Goal: Task Accomplishment & Management: Use online tool/utility

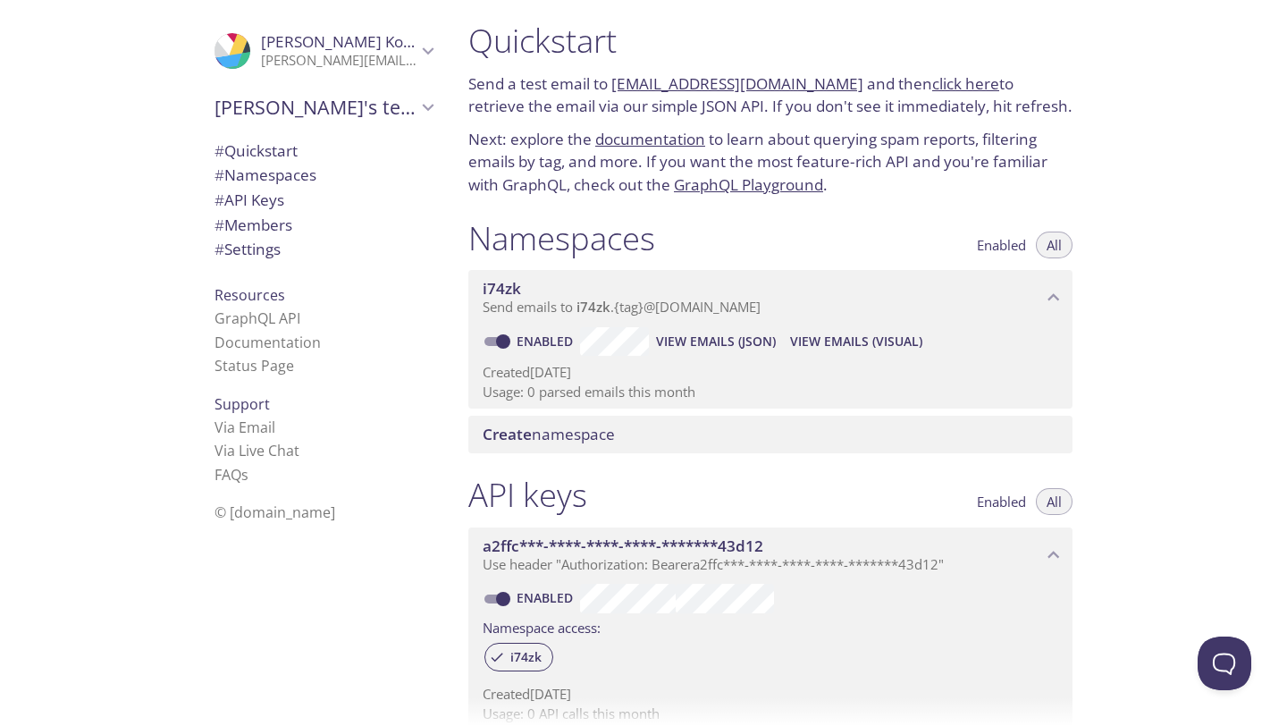
scroll to position [10, 0]
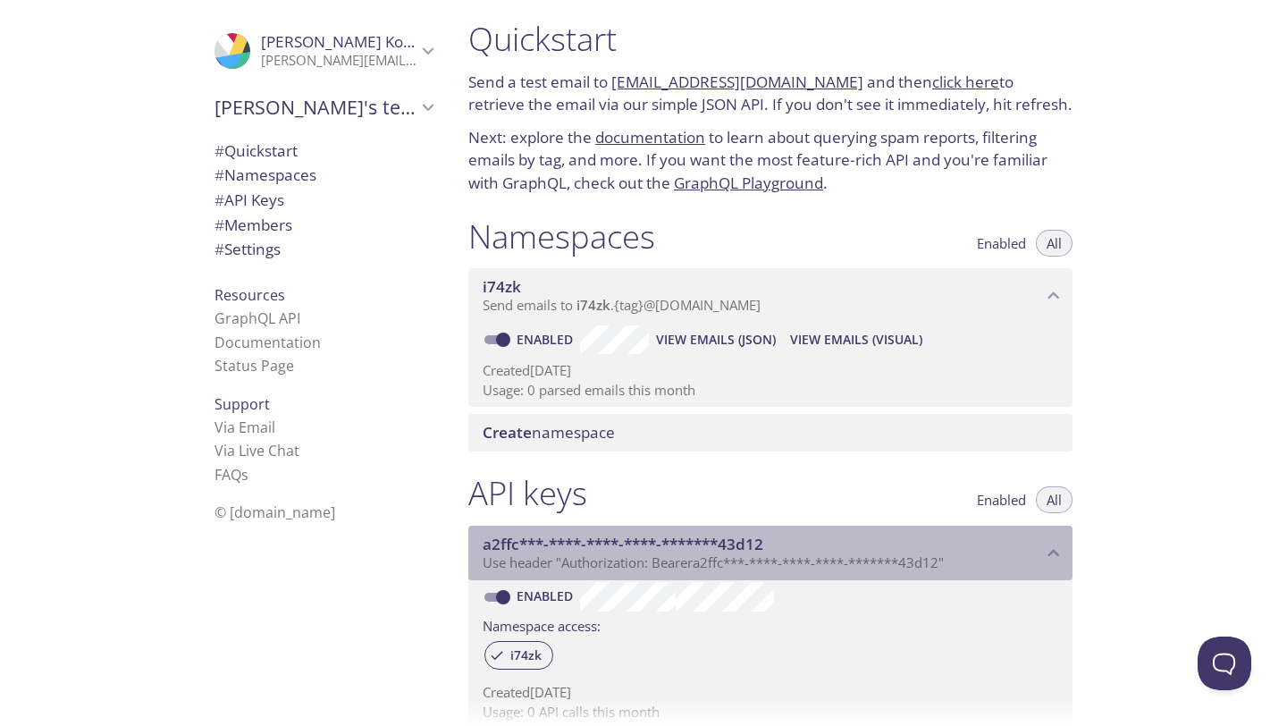
click at [559, 569] on span "Use header "Authorization: Bearer a2ffc***-****-****-****-*******43d12 "" at bounding box center [713, 562] width 461 height 18
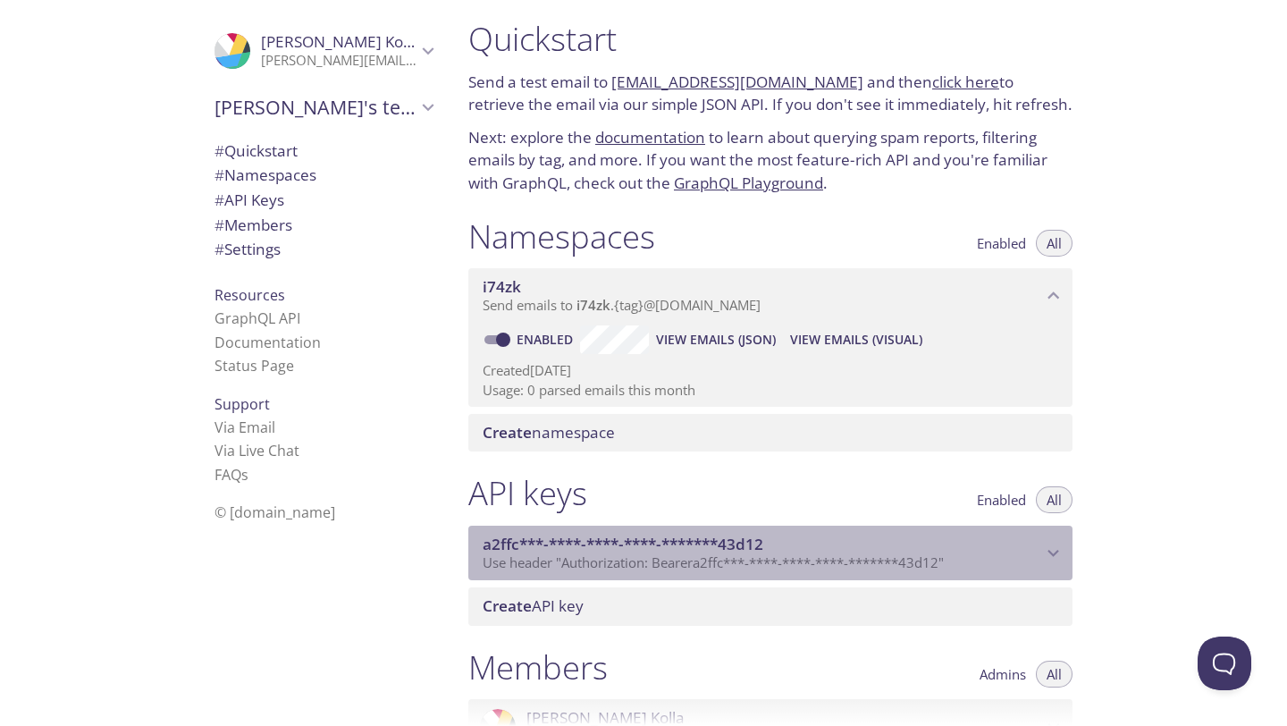
click at [576, 546] on span "a2ffc***-****-****-****-*******43d12" at bounding box center [623, 544] width 281 height 21
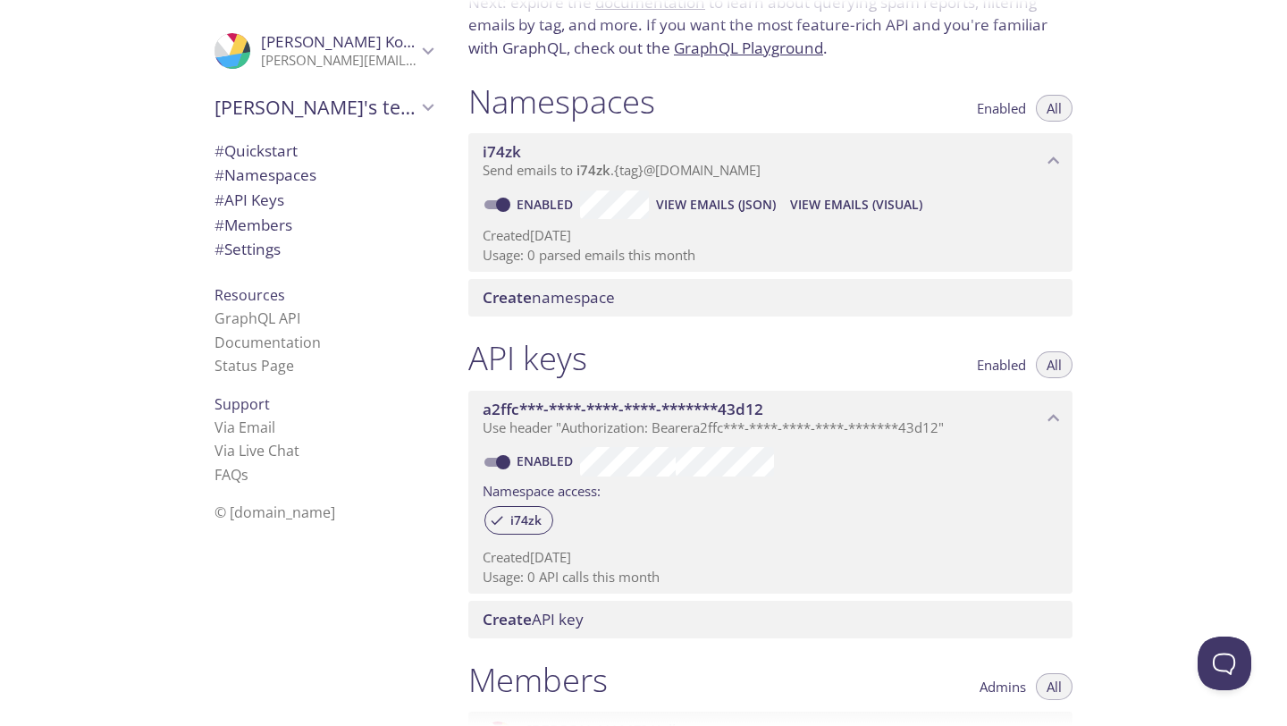
scroll to position [144, 0]
click at [825, 215] on span "View Emails (Visual)" at bounding box center [856, 205] width 132 height 21
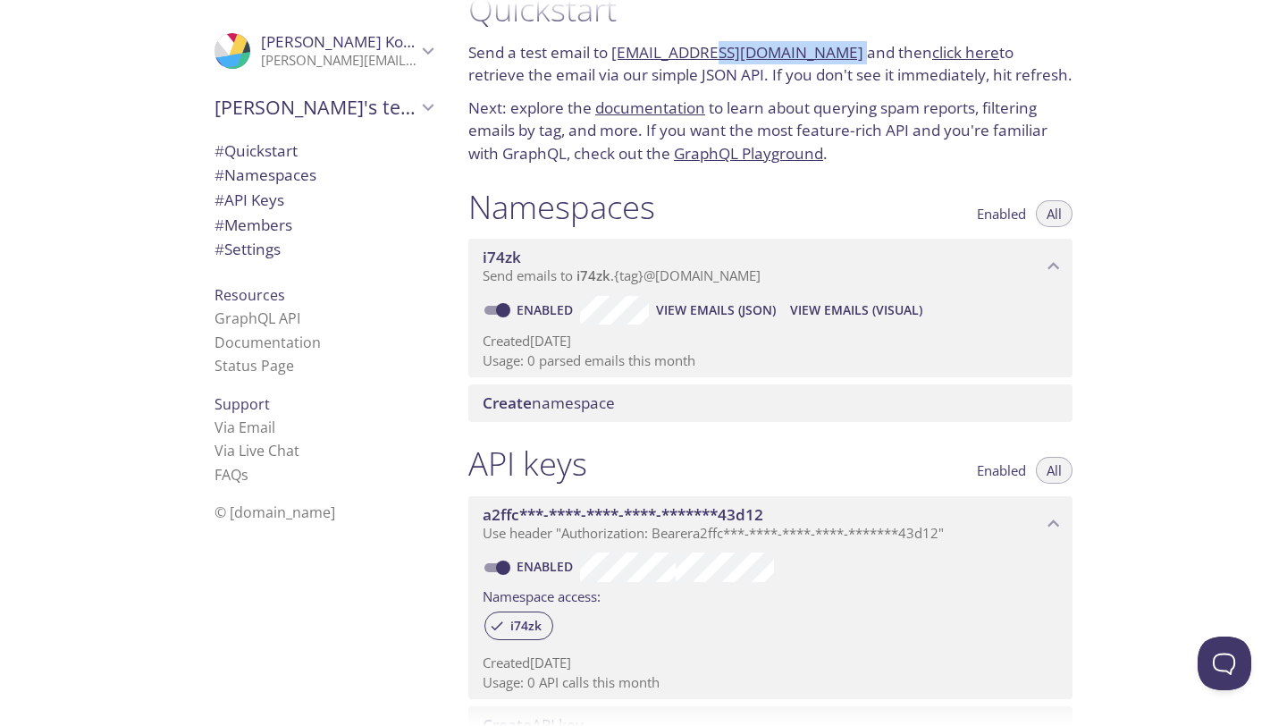
drag, startPoint x: 829, startPoint y: 51, endPoint x: 700, endPoint y: 50, distance: 128.7
click at [700, 50] on p "Send a test email to [EMAIL_ADDRESS][DOMAIN_NAME] and then click here to retrie…" at bounding box center [770, 64] width 604 height 46
click at [596, 72] on p "Send a test email to [EMAIL_ADDRESS][DOMAIN_NAME] and then click here to retrie…" at bounding box center [770, 64] width 604 height 46
drag, startPoint x: 611, startPoint y: 55, endPoint x: 825, endPoint y: 62, distance: 213.7
click at [825, 62] on p "Send a test email to [EMAIL_ADDRESS][DOMAIN_NAME] and then click here to retrie…" at bounding box center [770, 64] width 604 height 46
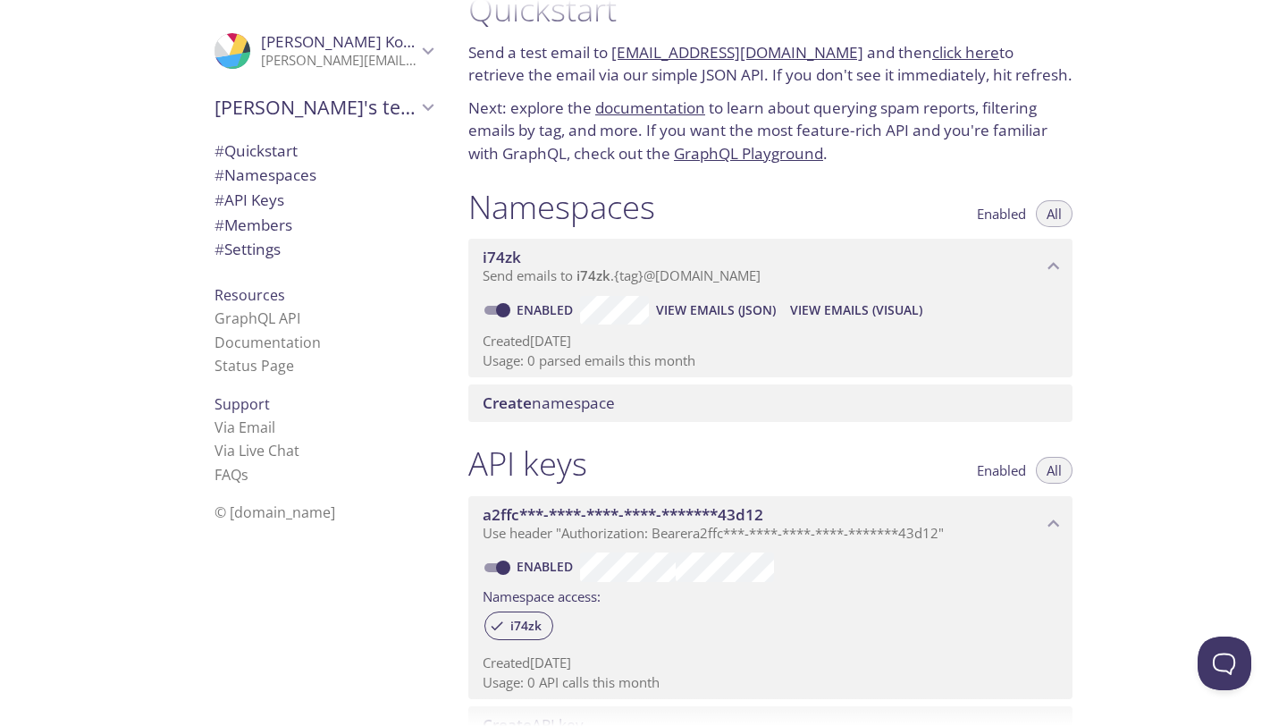
copy link "[EMAIL_ADDRESS][DOMAIN_NAME]"
click at [935, 158] on p "Next: explore the documentation to learn about querying spam reports, filtering…" at bounding box center [770, 131] width 604 height 69
click at [840, 303] on span "View Emails (Visual)" at bounding box center [856, 309] width 132 height 21
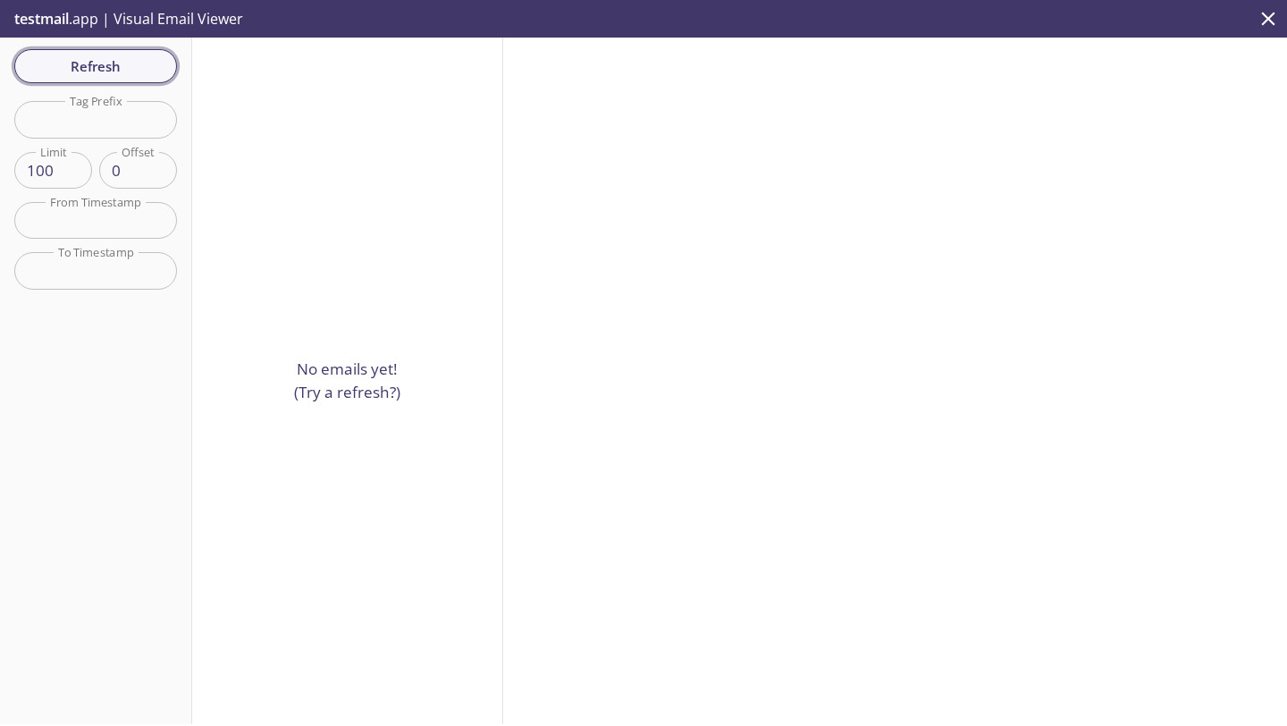
click at [107, 80] on button "Refresh" at bounding box center [95, 66] width 163 height 34
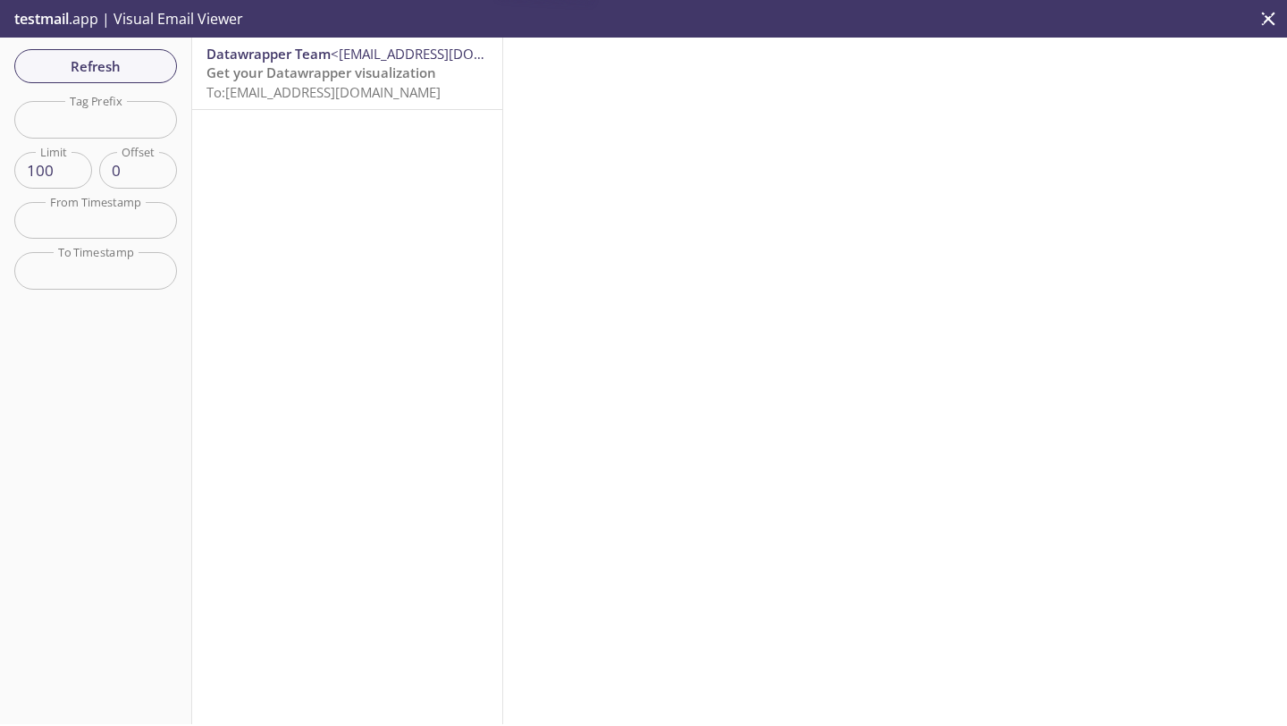
click at [302, 76] on span "Get your Datawrapper visualization" at bounding box center [322, 72] width 230 height 18
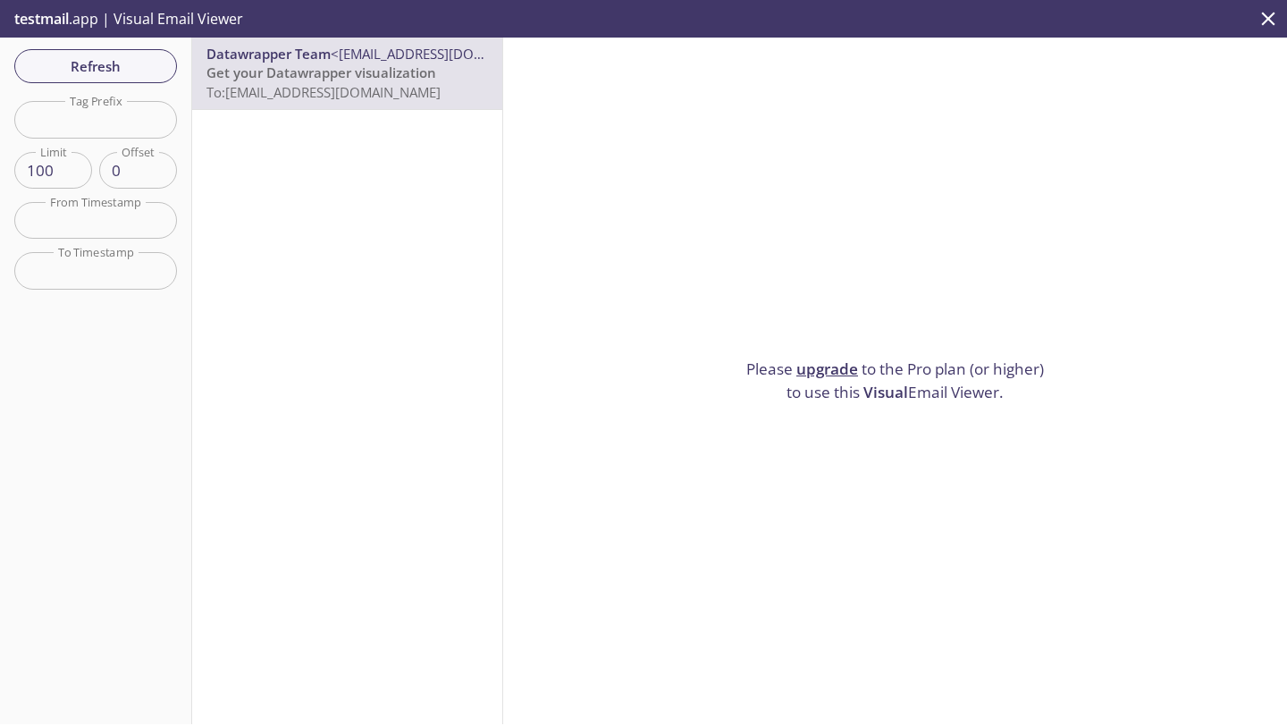
click at [798, 401] on div "Please upgrade to the Pro plan (or higher) to use this Visual Email Viewer." at bounding box center [895, 381] width 784 height 687
drag, startPoint x: 798, startPoint y: 401, endPoint x: 833, endPoint y: 394, distance: 35.6
click at [833, 394] on div "Please upgrade to the Pro plan (or higher) to use this Visual Email Viewer." at bounding box center [895, 381] width 784 height 687
click at [833, 394] on p "Please upgrade to the Pro plan (or higher) to use this Visual Email Viewer." at bounding box center [895, 381] width 313 height 46
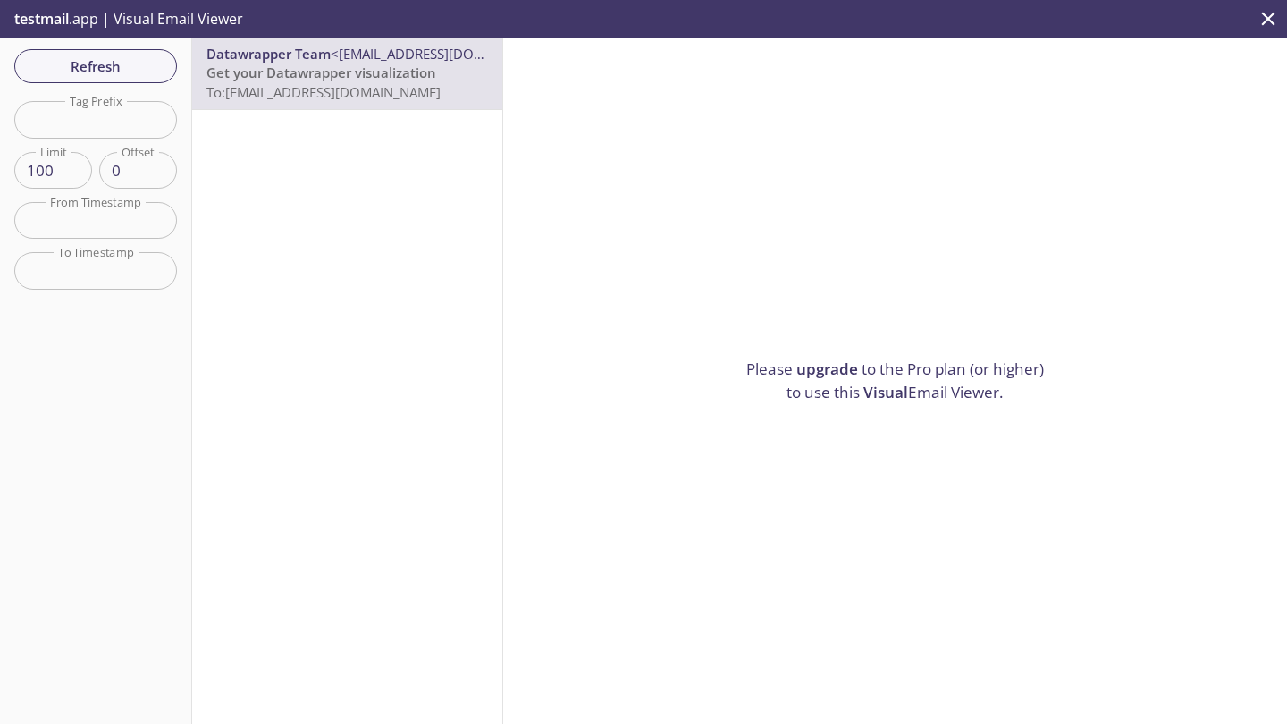
click at [268, 36] on div "testmail .app | Visual Email Viewer" at bounding box center [643, 19] width 1287 height 38
click at [269, 45] on span "Datawrapper Team" at bounding box center [269, 54] width 124 height 18
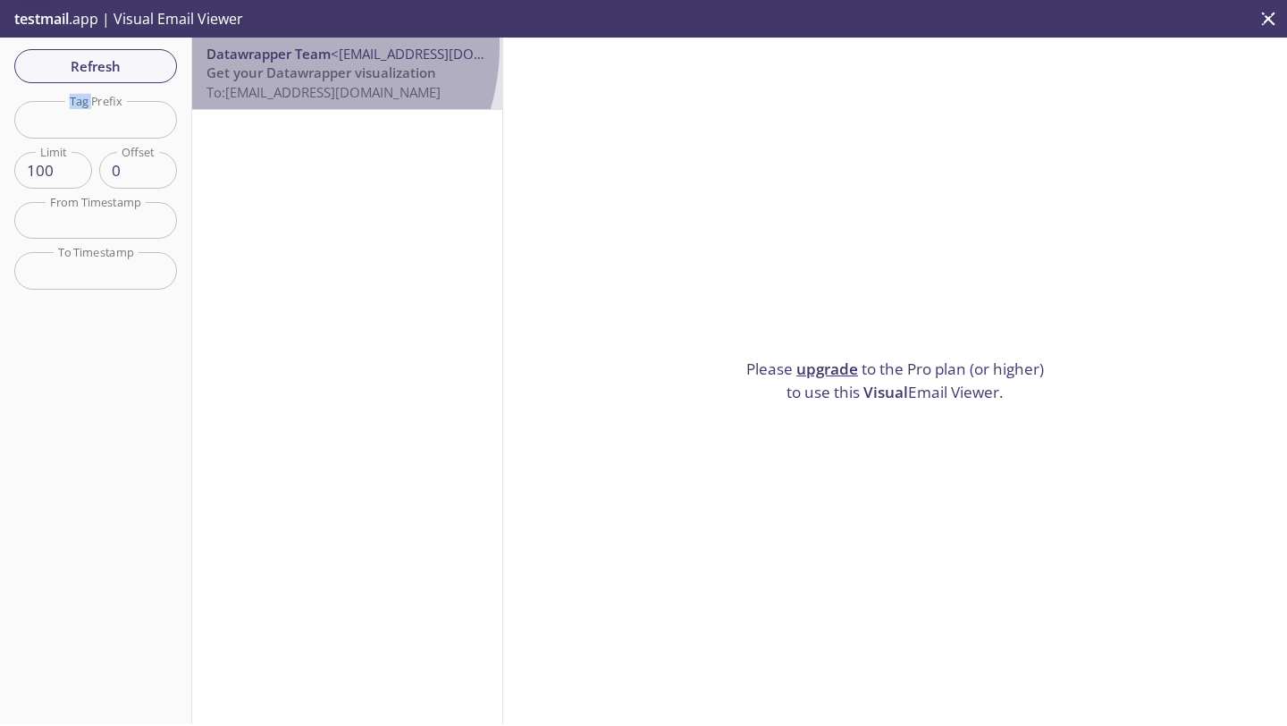
click at [269, 45] on span "Datawrapper Team" at bounding box center [269, 54] width 124 height 18
